Goal: Task Accomplishment & Management: Manage account settings

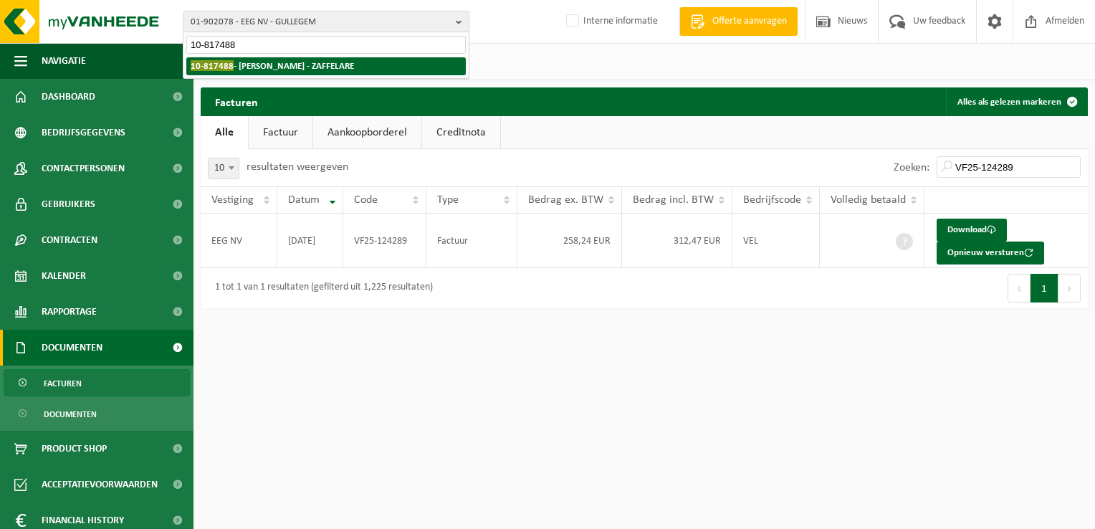
type input "10-817488"
click at [269, 65] on strong "10-817488 - JONAS VERMEULEN - ZAFFELARE" at bounding box center [272, 65] width 163 height 11
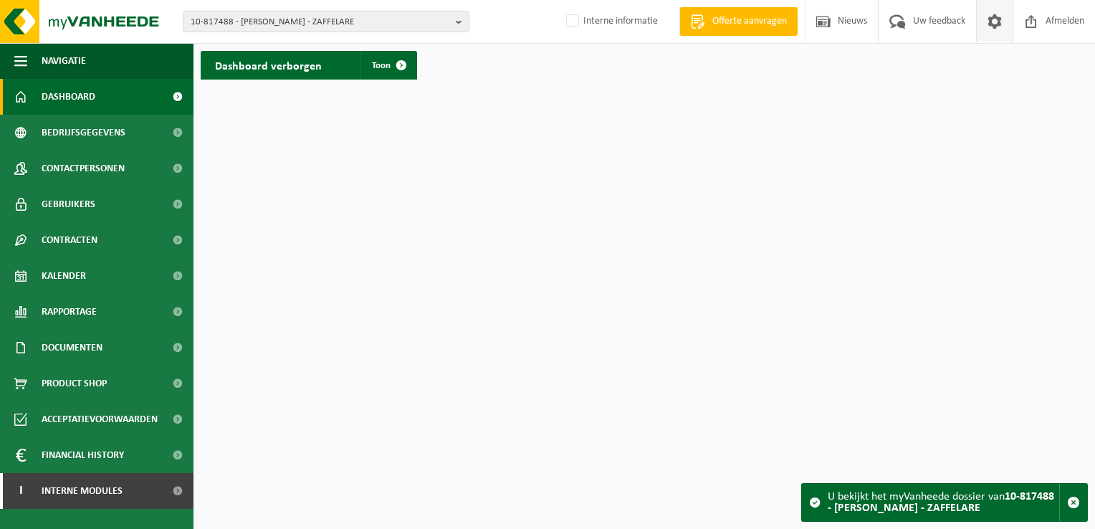
click at [1002, 22] on span at bounding box center [995, 21] width 22 height 42
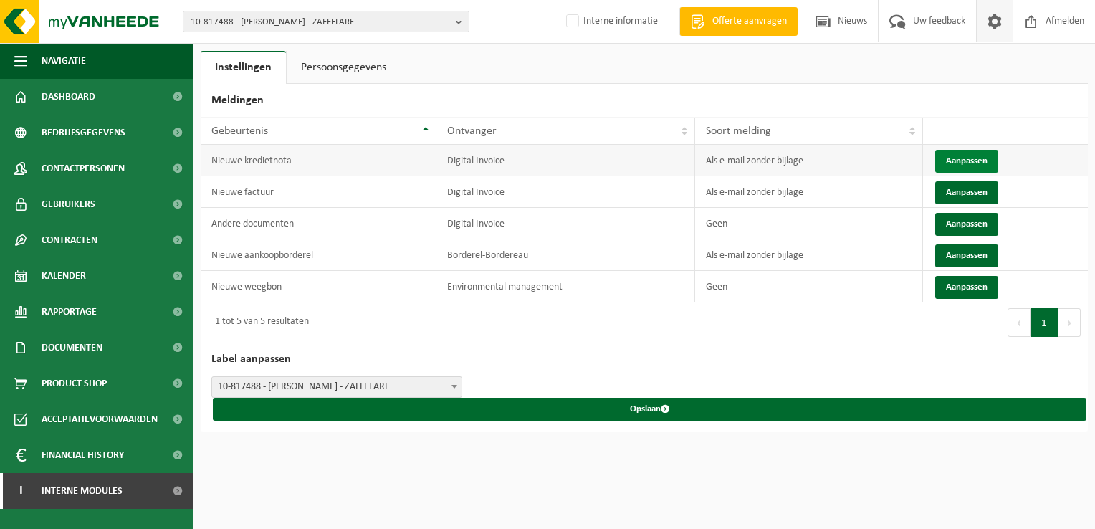
click at [955, 165] on button "Aanpassen" at bounding box center [966, 161] width 63 height 23
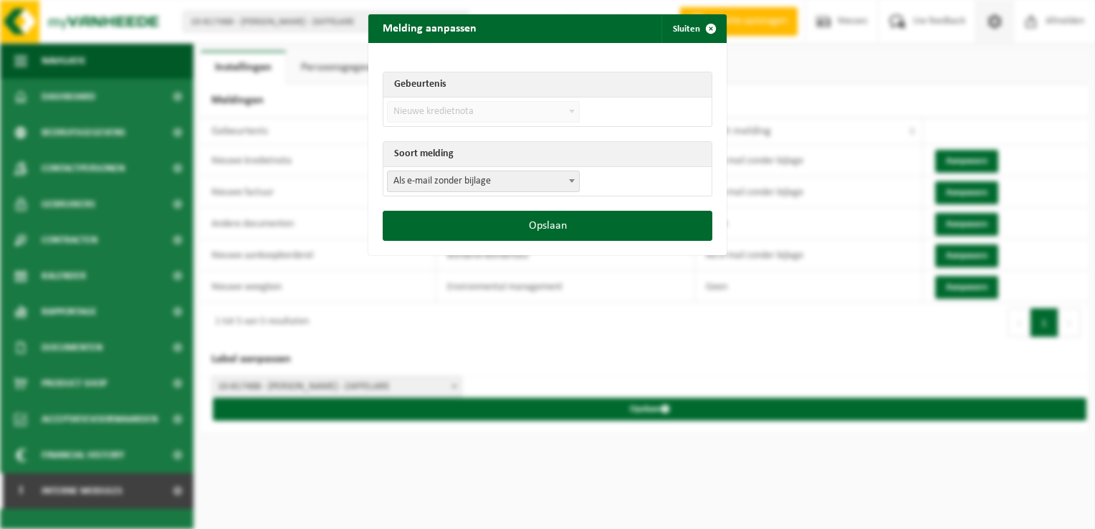
click at [457, 183] on span "Als e-mail zonder bijlage" at bounding box center [483, 181] width 191 height 20
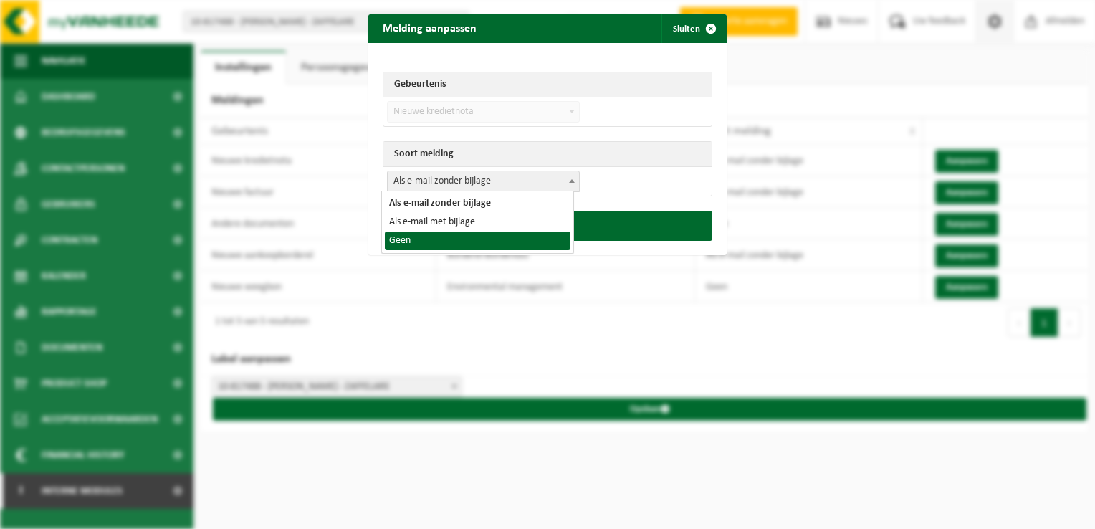
select select "1"
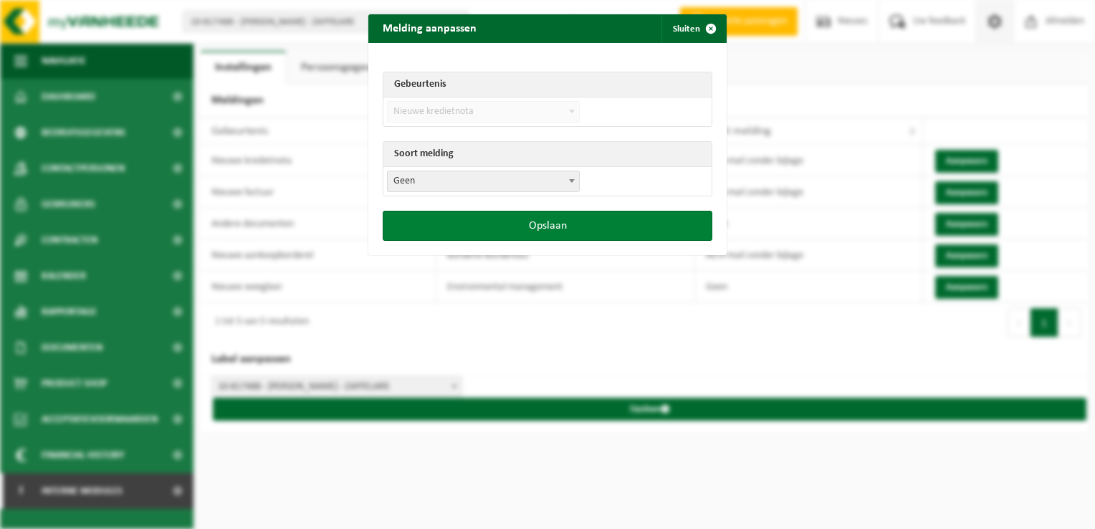
click at [486, 219] on button "Opslaan" at bounding box center [548, 226] width 330 height 30
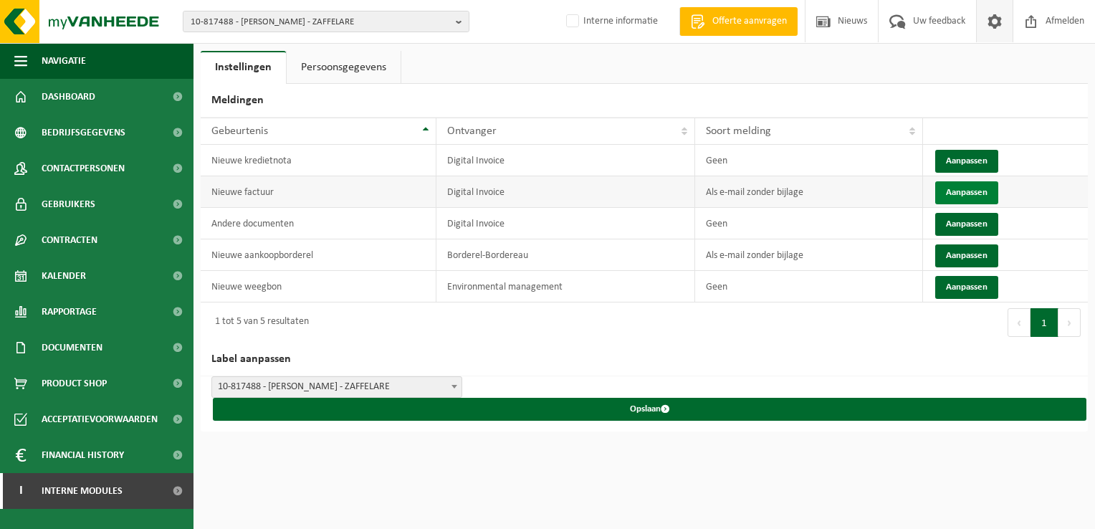
click at [956, 194] on button "Aanpassen" at bounding box center [966, 192] width 63 height 23
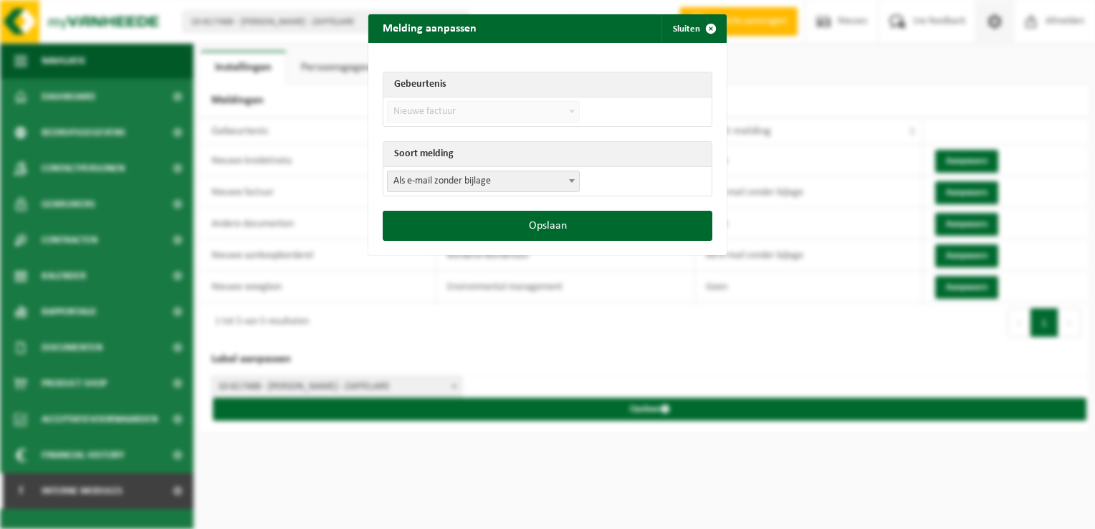
click at [429, 175] on span "Als e-mail zonder bijlage" at bounding box center [483, 181] width 191 height 20
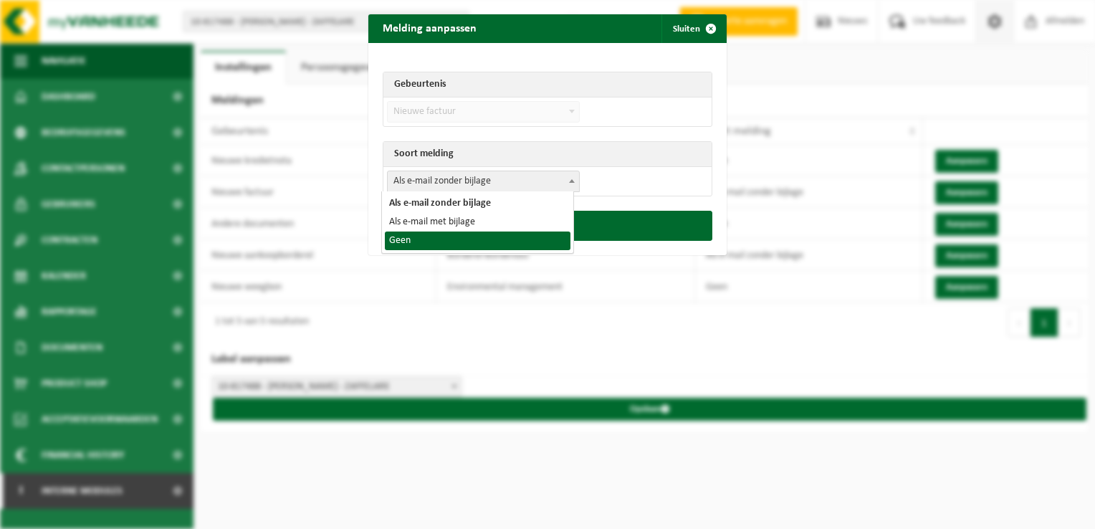
select select "1"
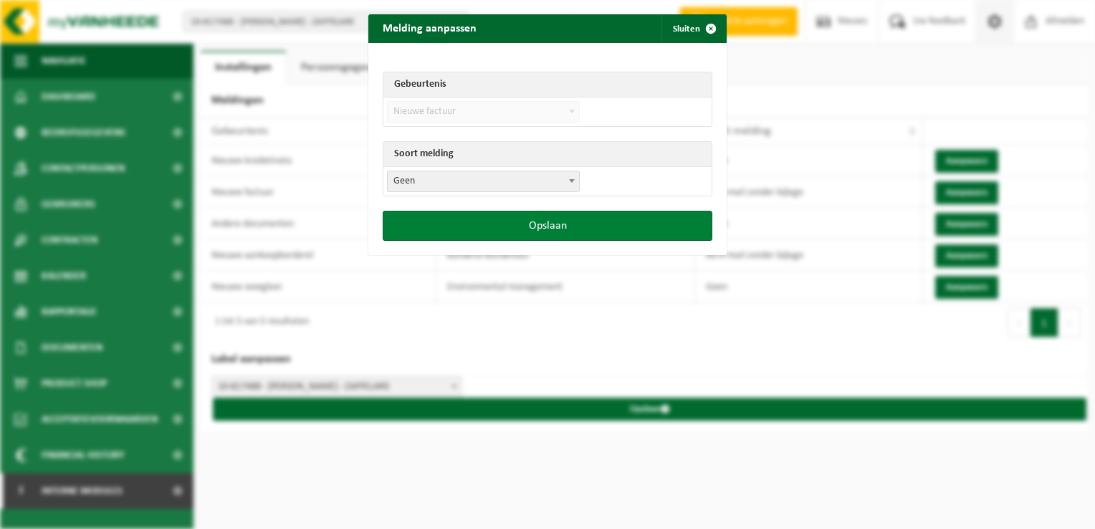
click at [494, 216] on button "Opslaan" at bounding box center [548, 226] width 330 height 30
